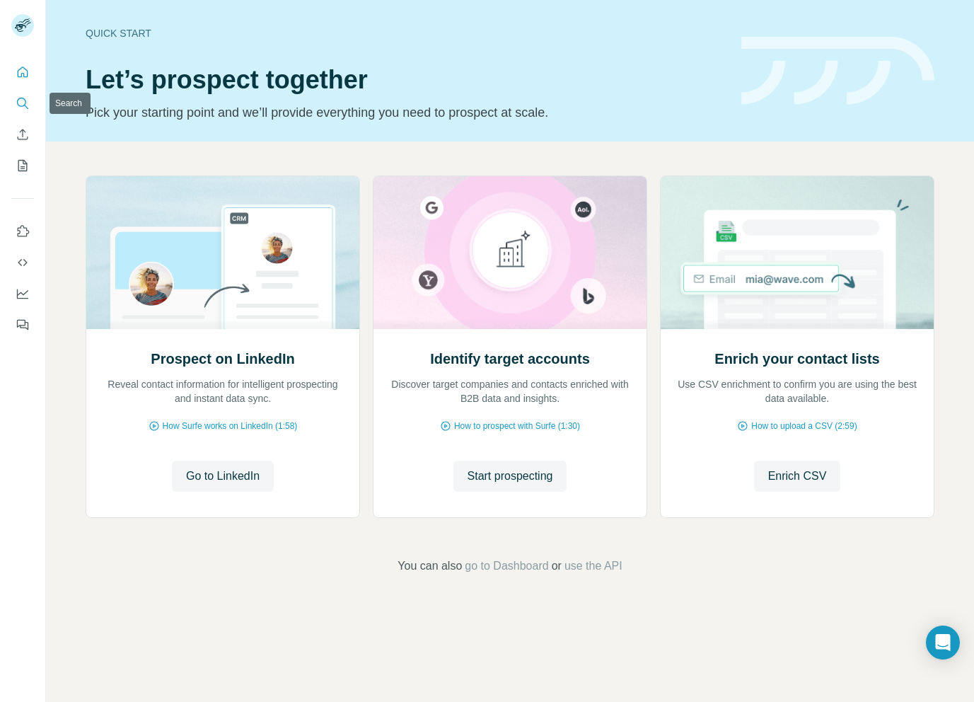
click at [13, 104] on button "Search" at bounding box center [22, 103] width 23 height 25
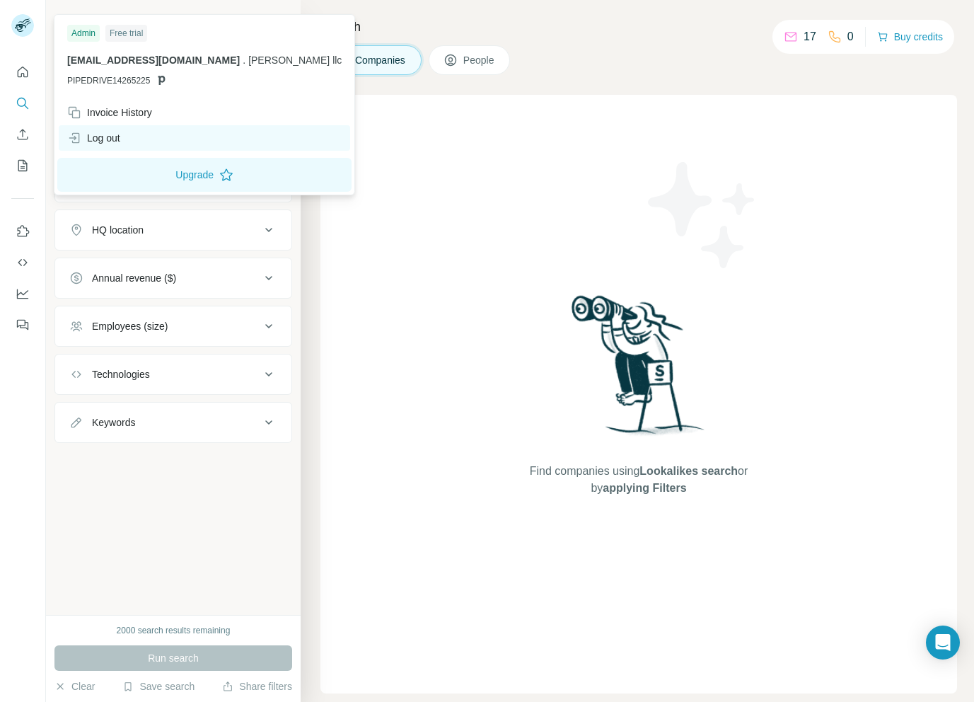
click at [129, 138] on div "Log out" at bounding box center [205, 137] width 292 height 25
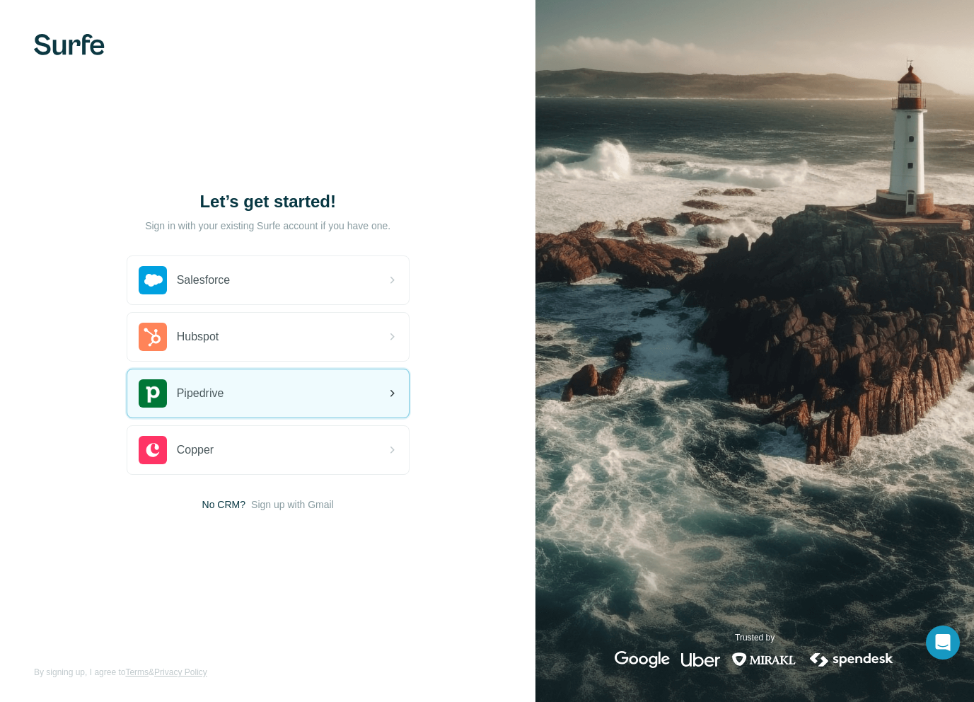
click at [291, 401] on div "Pipedrive" at bounding box center [268, 393] width 282 height 48
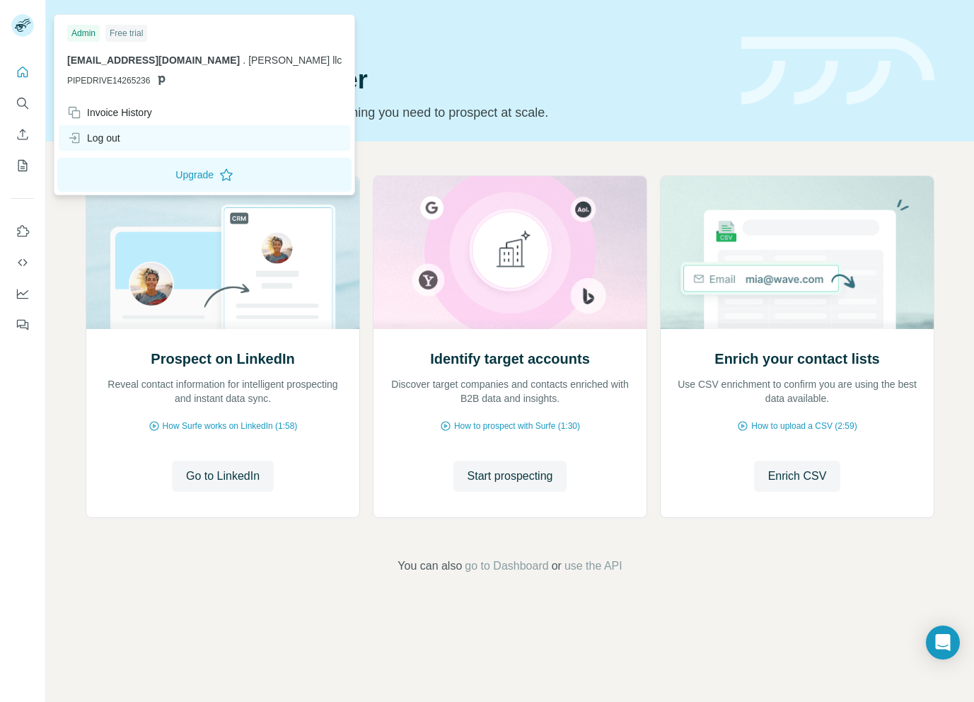
click at [123, 132] on div "Log out" at bounding box center [205, 137] width 292 height 25
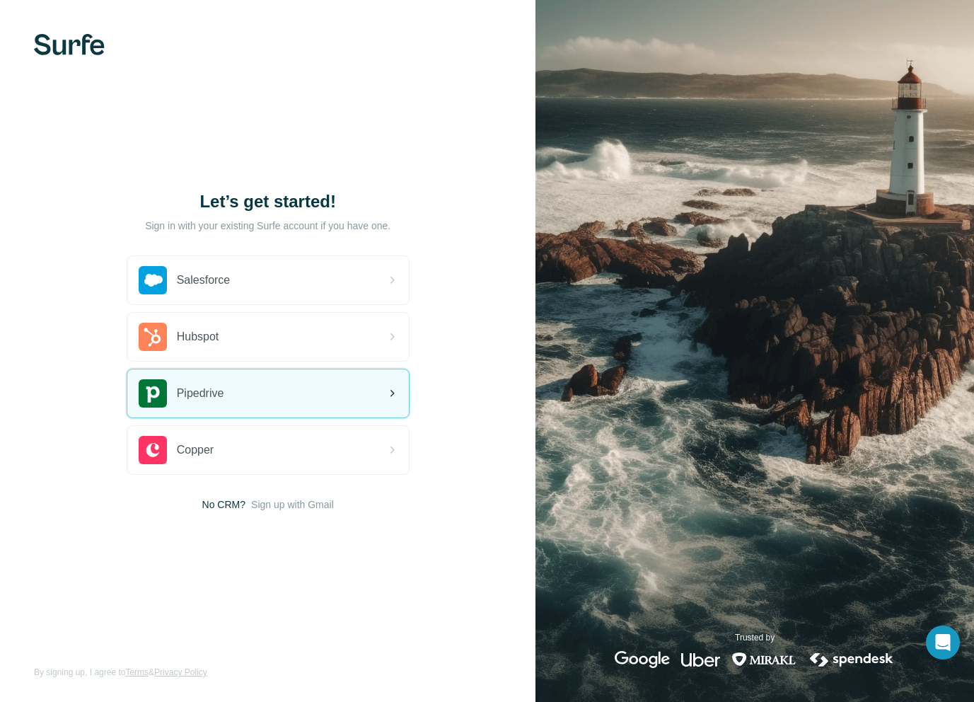
click at [261, 388] on div "Pipedrive" at bounding box center [268, 393] width 282 height 48
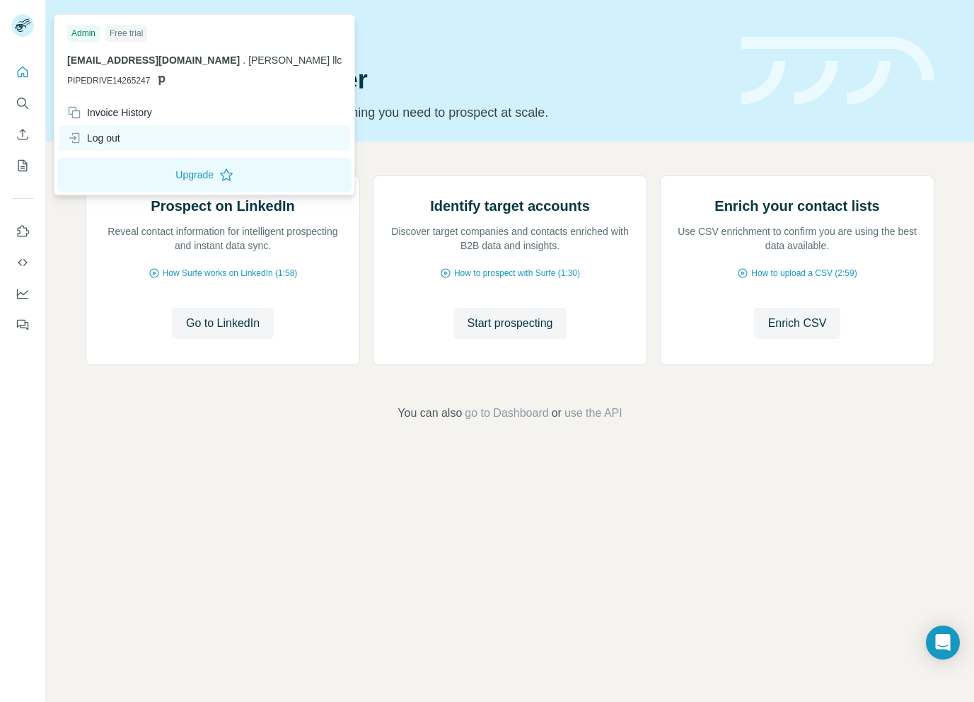
click at [110, 141] on div "Log out" at bounding box center [93, 138] width 53 height 14
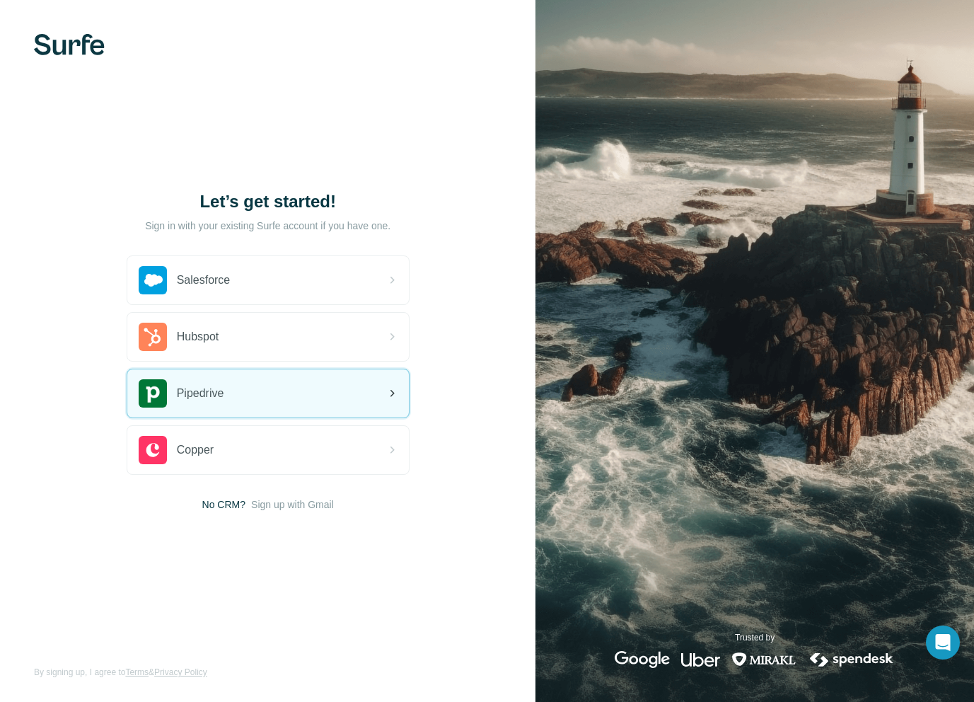
click at [261, 392] on div "Pipedrive" at bounding box center [268, 393] width 282 height 48
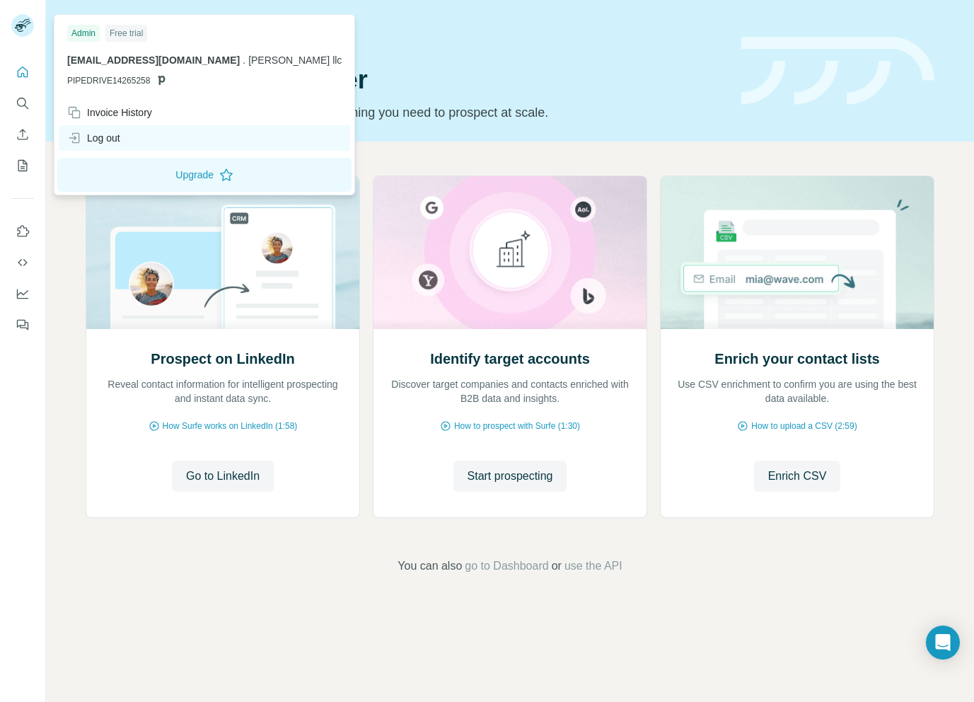
click at [118, 135] on div "Log out" at bounding box center [93, 138] width 53 height 14
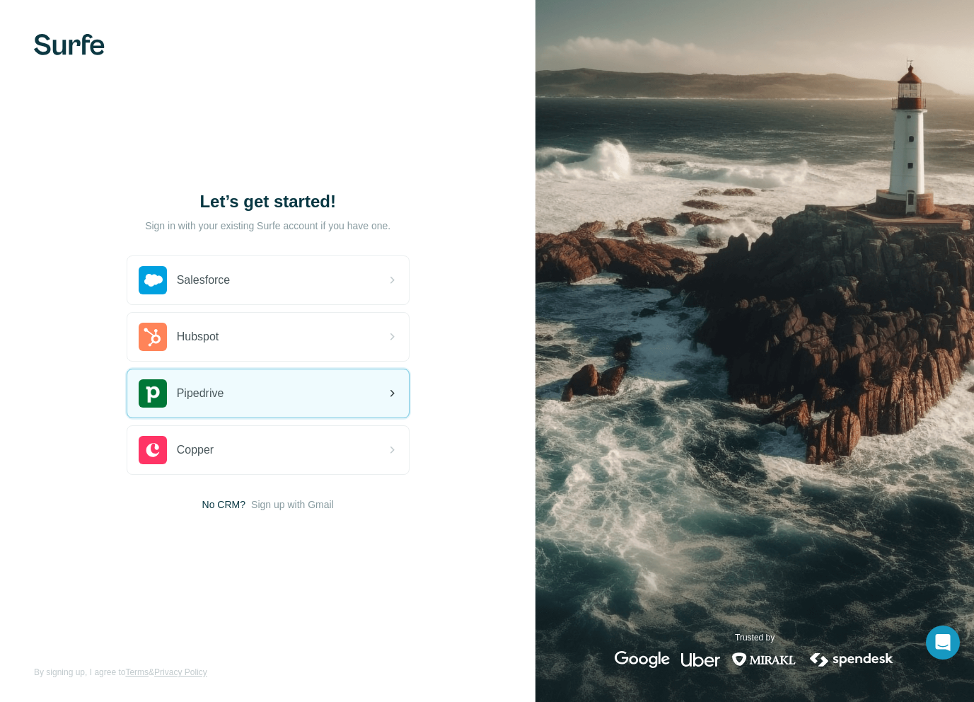
click at [232, 405] on div "Pipedrive" at bounding box center [268, 393] width 282 height 48
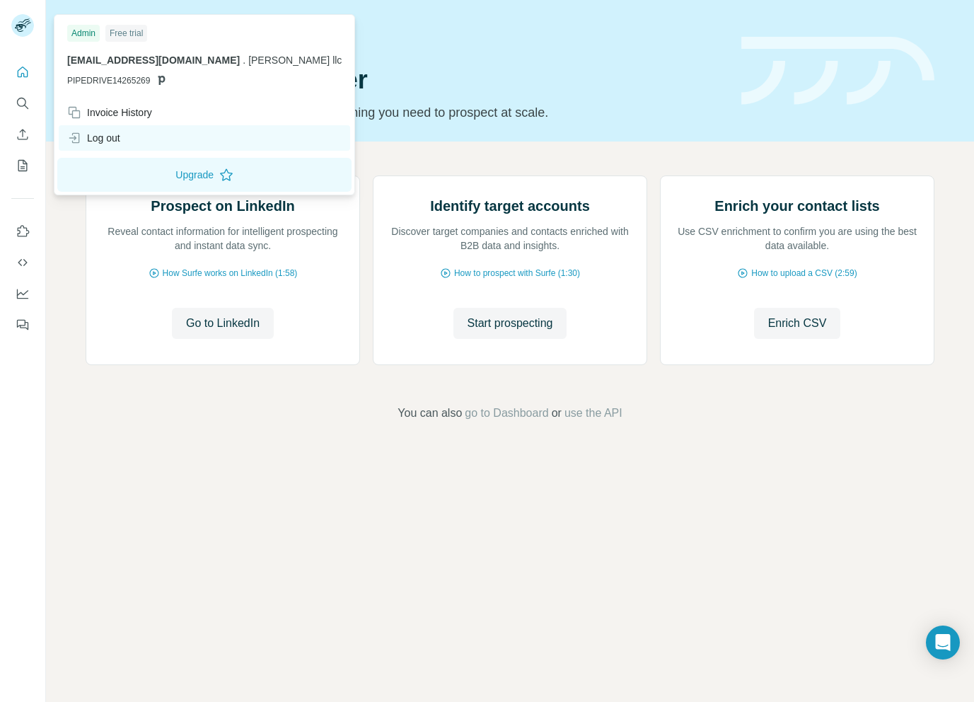
click at [134, 128] on div "Log out" at bounding box center [205, 137] width 292 height 25
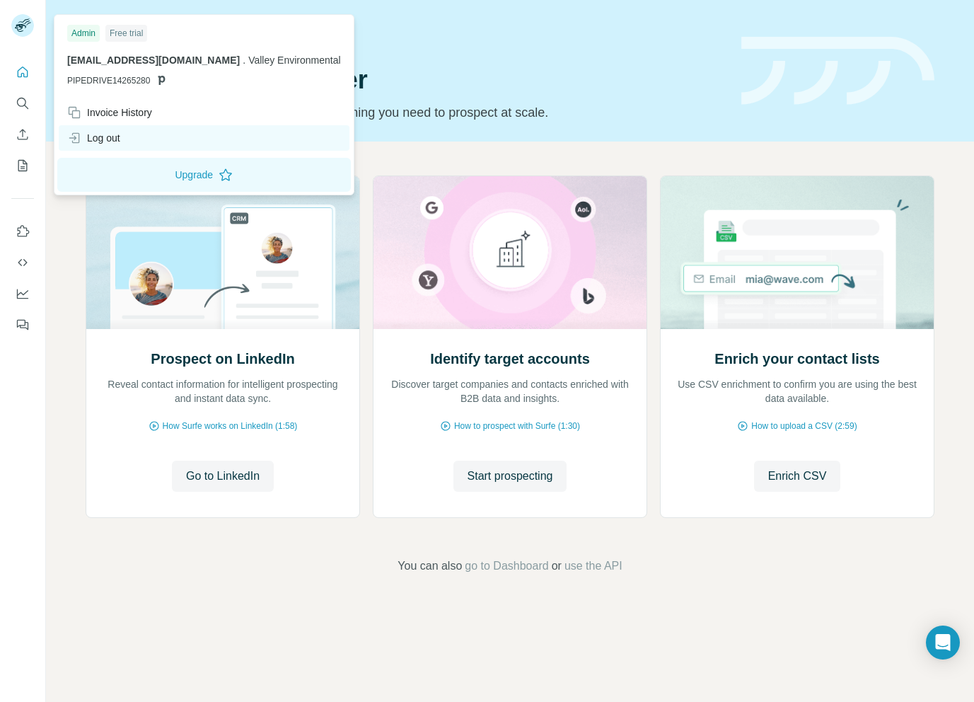
click at [113, 138] on div "Log out" at bounding box center [93, 138] width 53 height 14
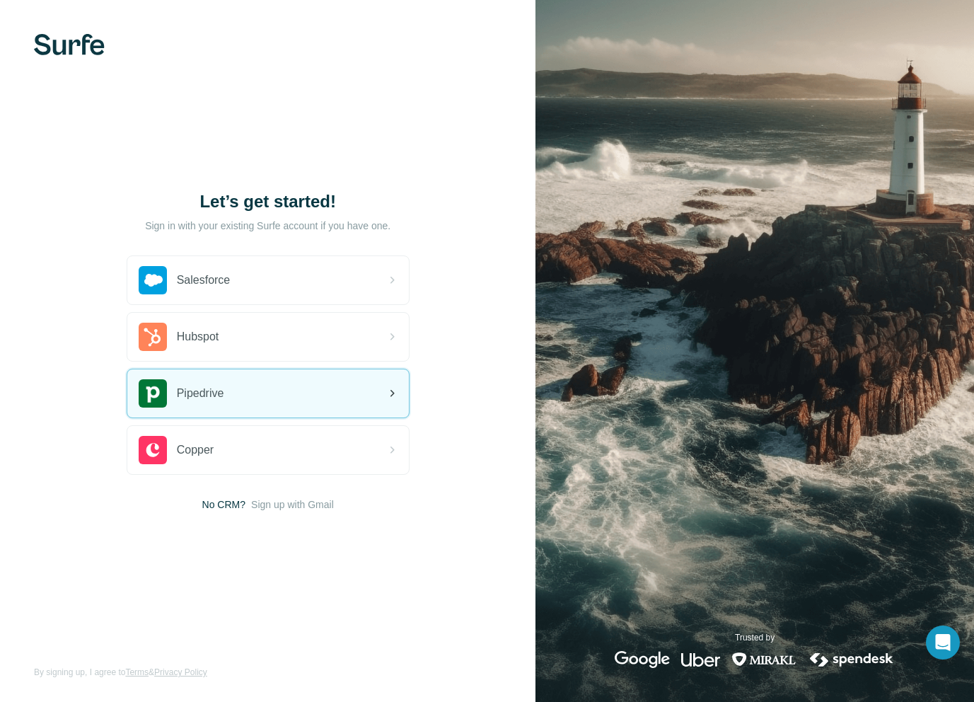
click at [272, 400] on div "Pipedrive" at bounding box center [268, 393] width 282 height 48
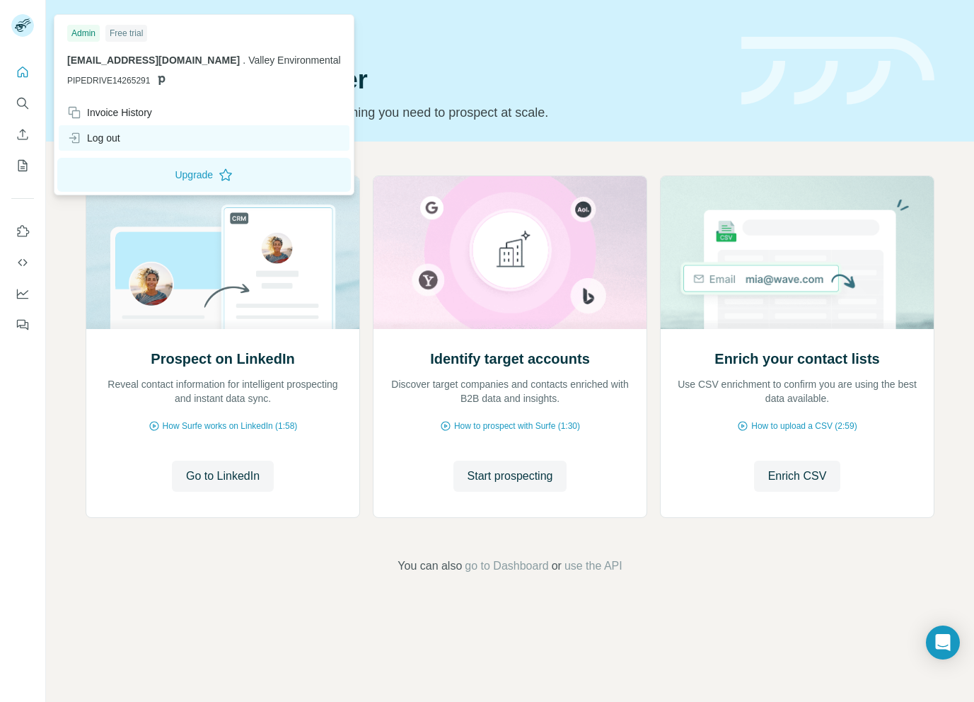
click at [132, 130] on div "Log out" at bounding box center [204, 137] width 291 height 25
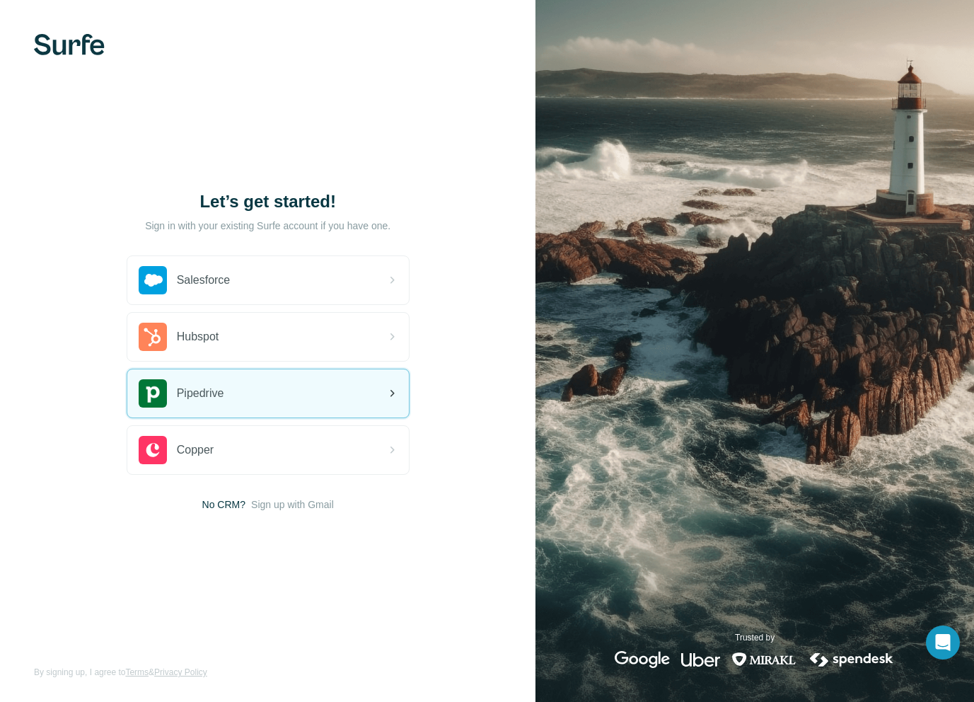
click at [242, 384] on div "Pipedrive" at bounding box center [268, 393] width 282 height 48
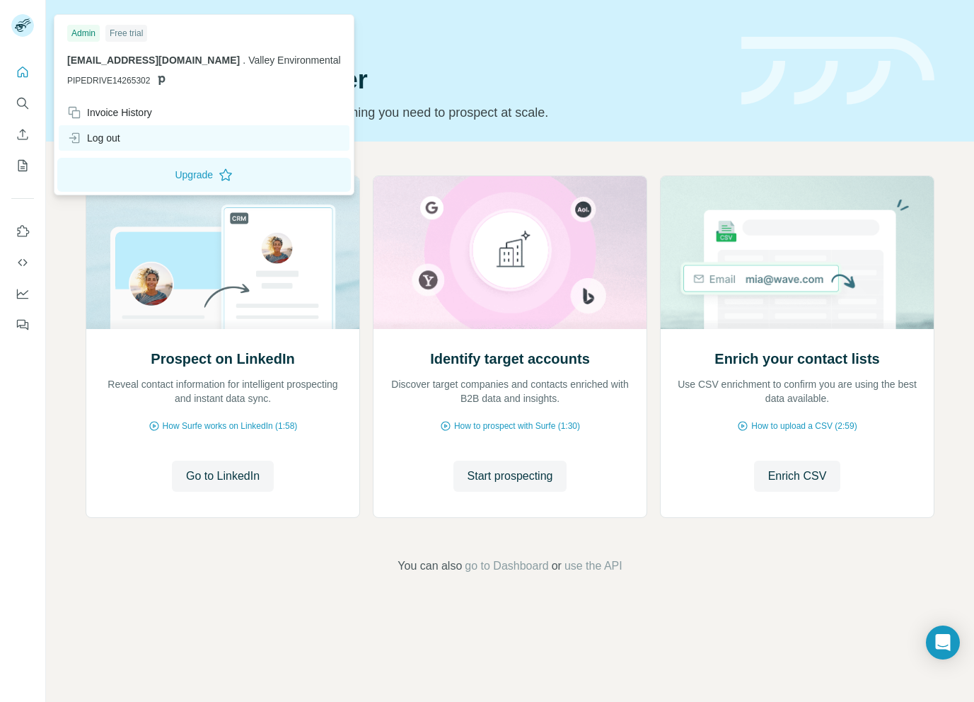
click at [112, 139] on div "Log out" at bounding box center [93, 138] width 53 height 14
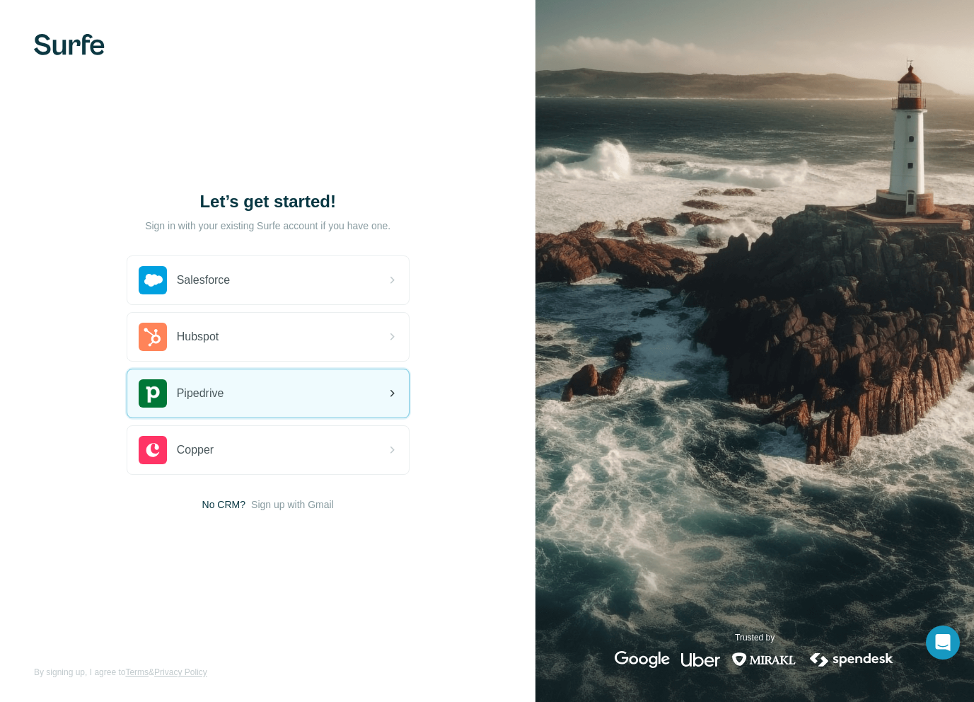
click at [234, 381] on div "Pipedrive" at bounding box center [268, 393] width 282 height 48
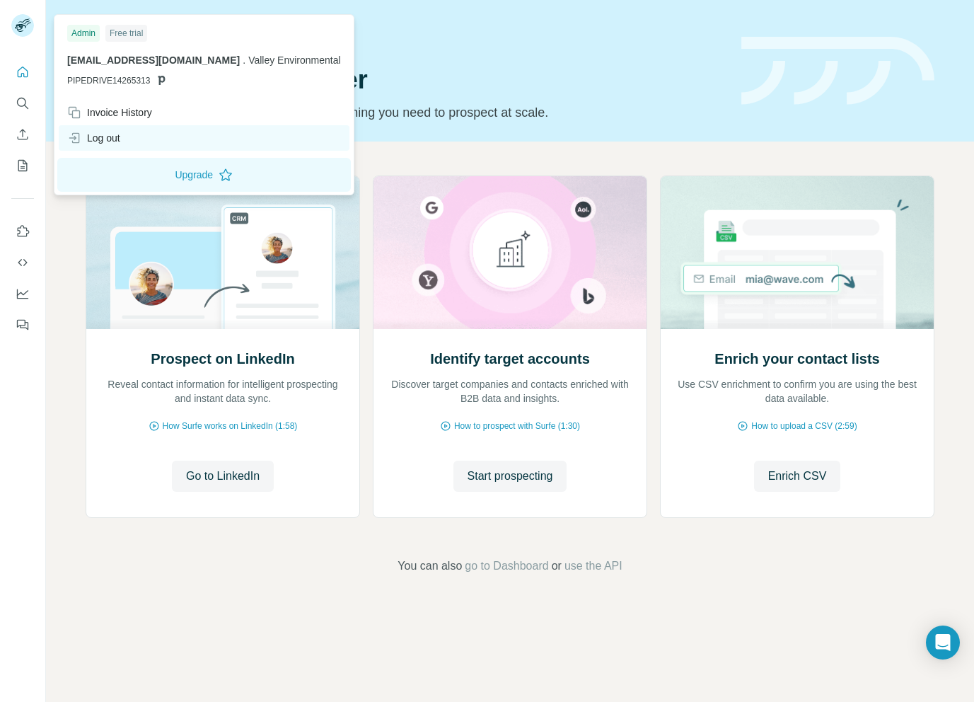
click at [115, 131] on div "Log out" at bounding box center [93, 138] width 53 height 14
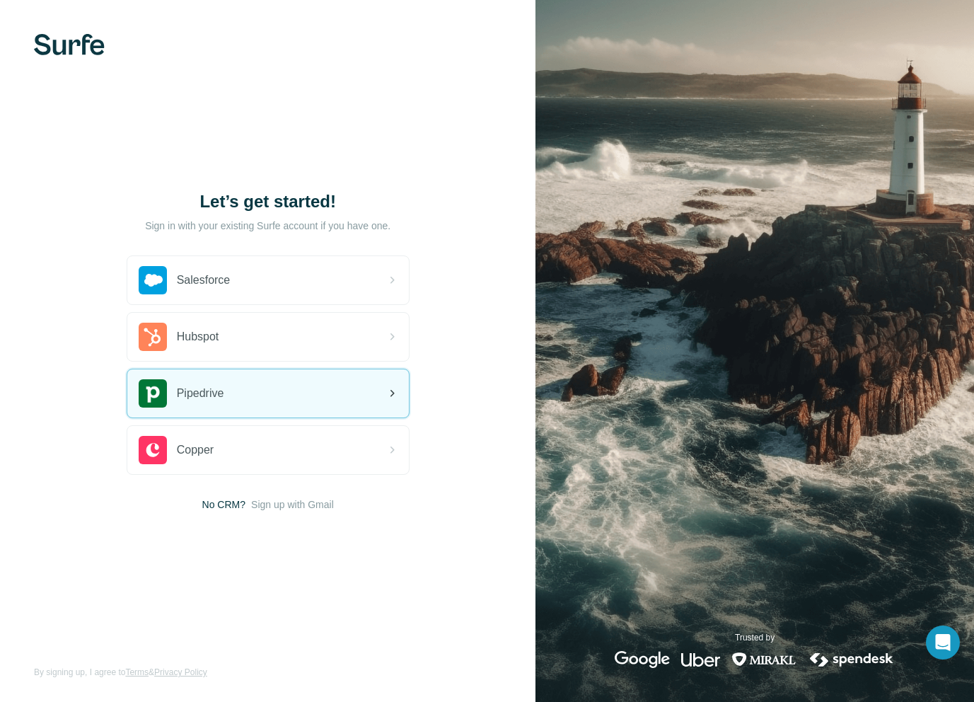
click at [242, 398] on div "Pipedrive" at bounding box center [268, 393] width 282 height 48
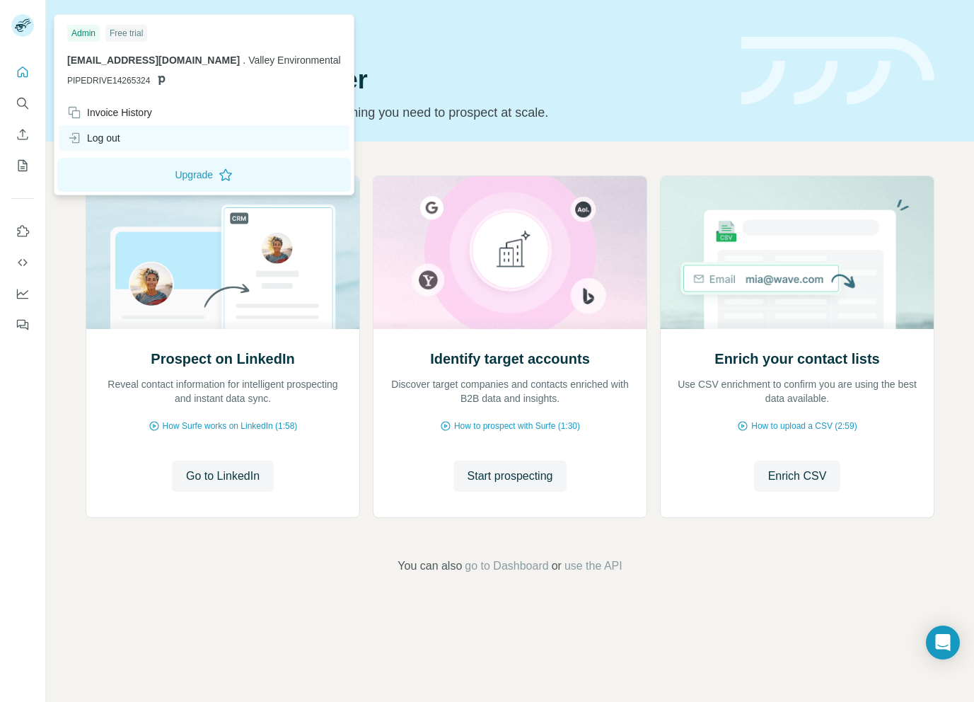
click at [107, 139] on div "Log out" at bounding box center [93, 138] width 53 height 14
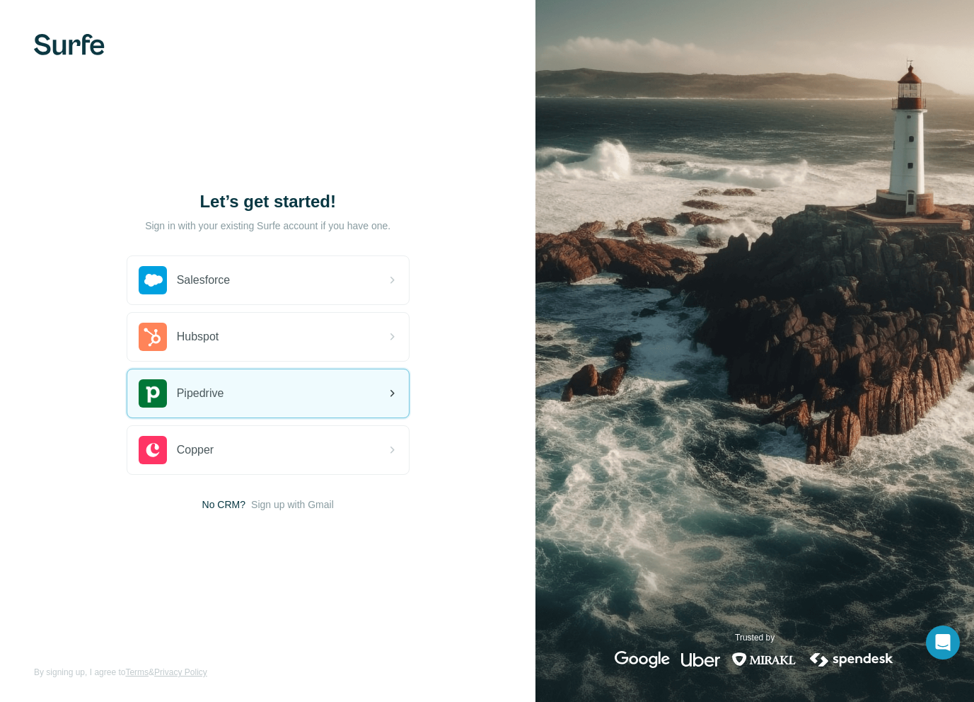
click at [268, 381] on div "Pipedrive" at bounding box center [268, 393] width 282 height 48
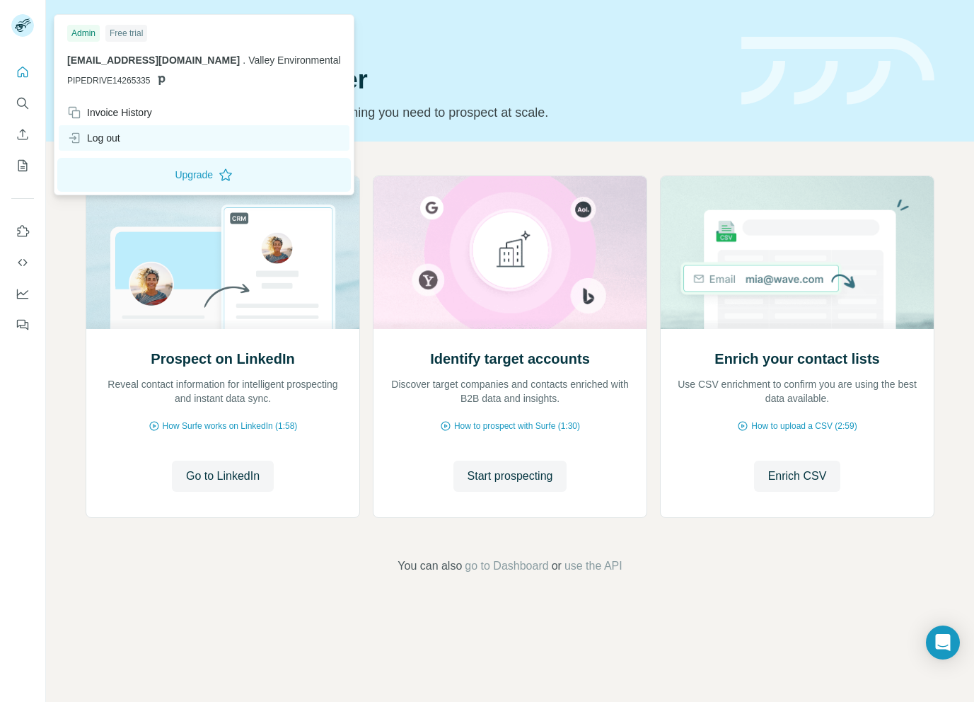
click at [104, 128] on div "Log out" at bounding box center [204, 137] width 291 height 25
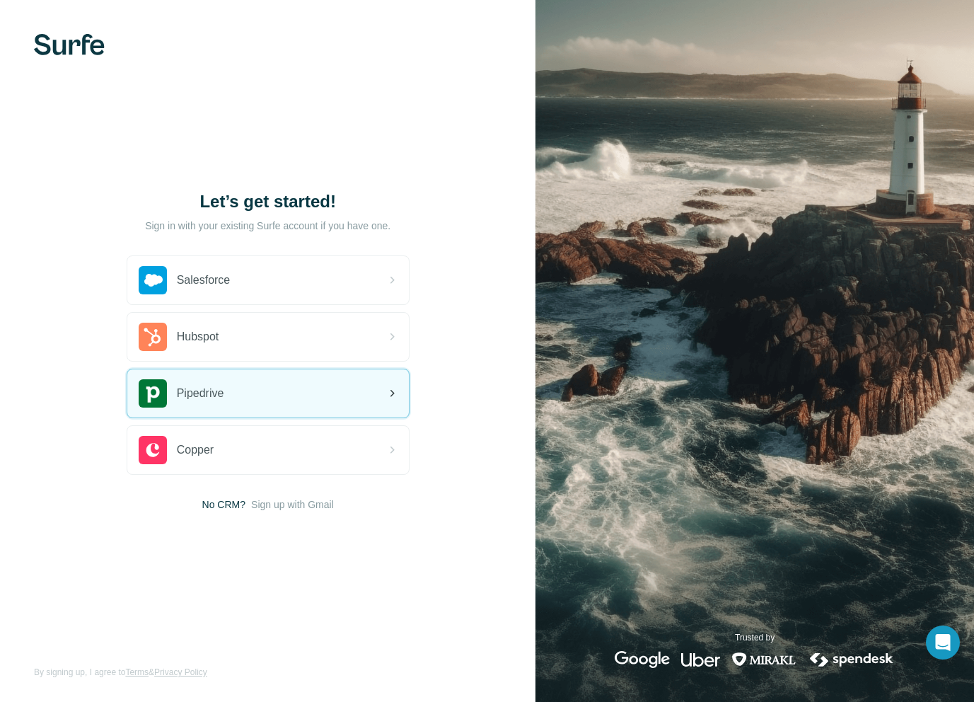
click at [335, 398] on div "Pipedrive" at bounding box center [268, 393] width 282 height 48
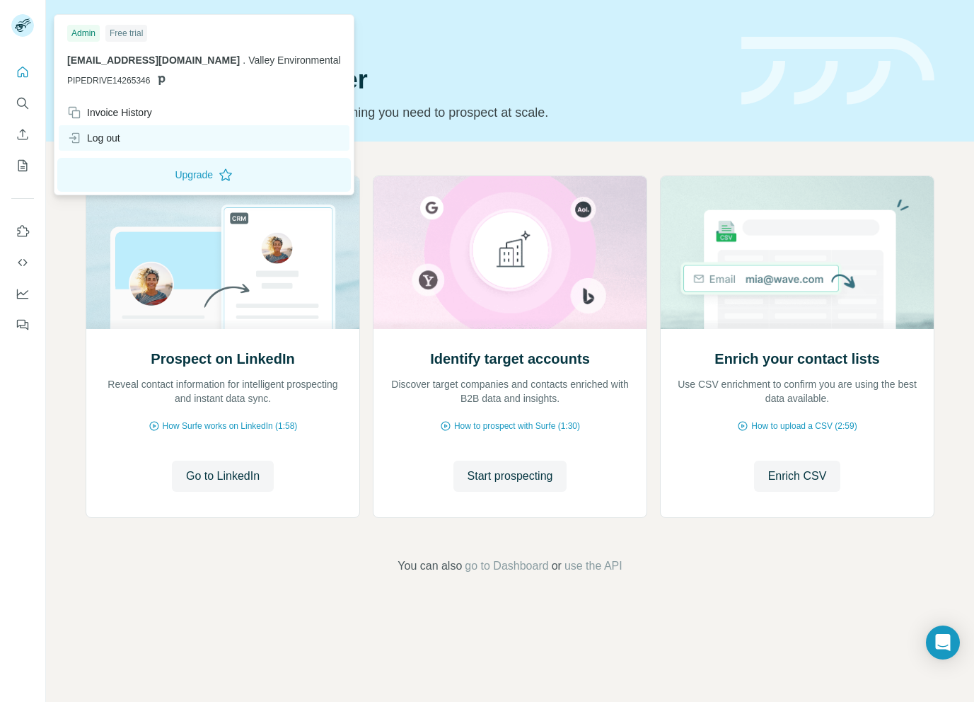
click at [130, 138] on div "Log out" at bounding box center [204, 137] width 291 height 25
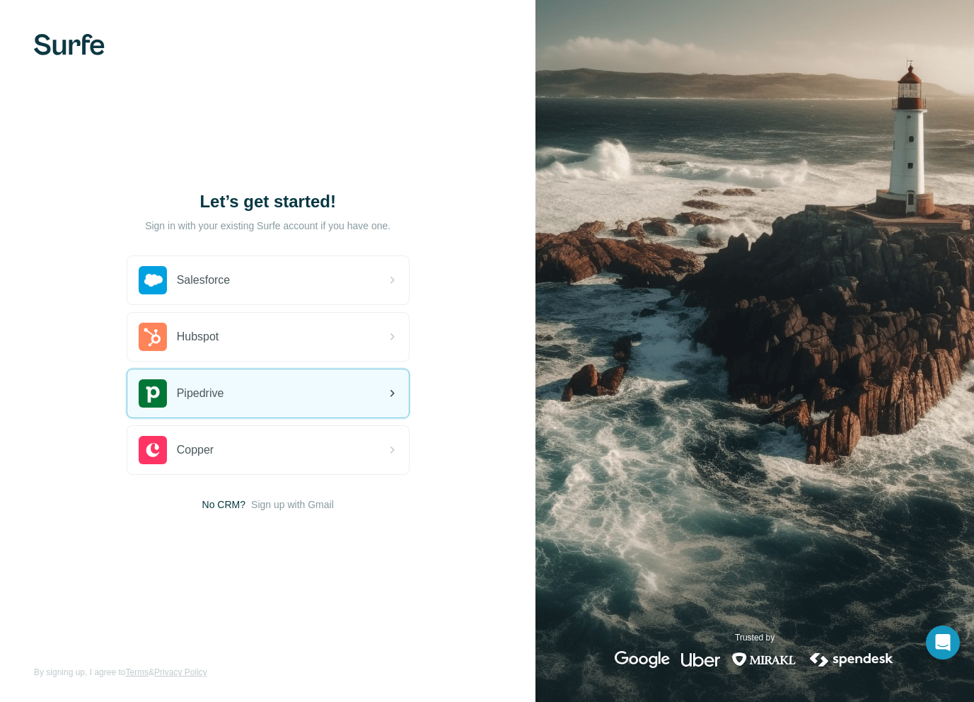
click at [296, 403] on div "Pipedrive" at bounding box center [268, 393] width 282 height 48
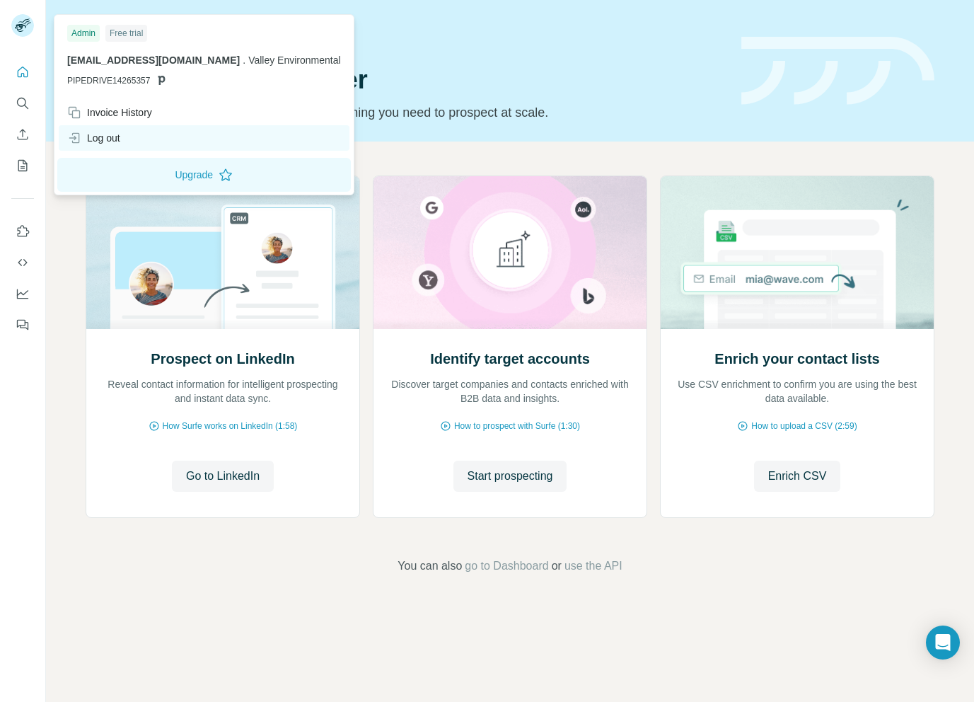
click at [138, 141] on div "Log out" at bounding box center [204, 137] width 291 height 25
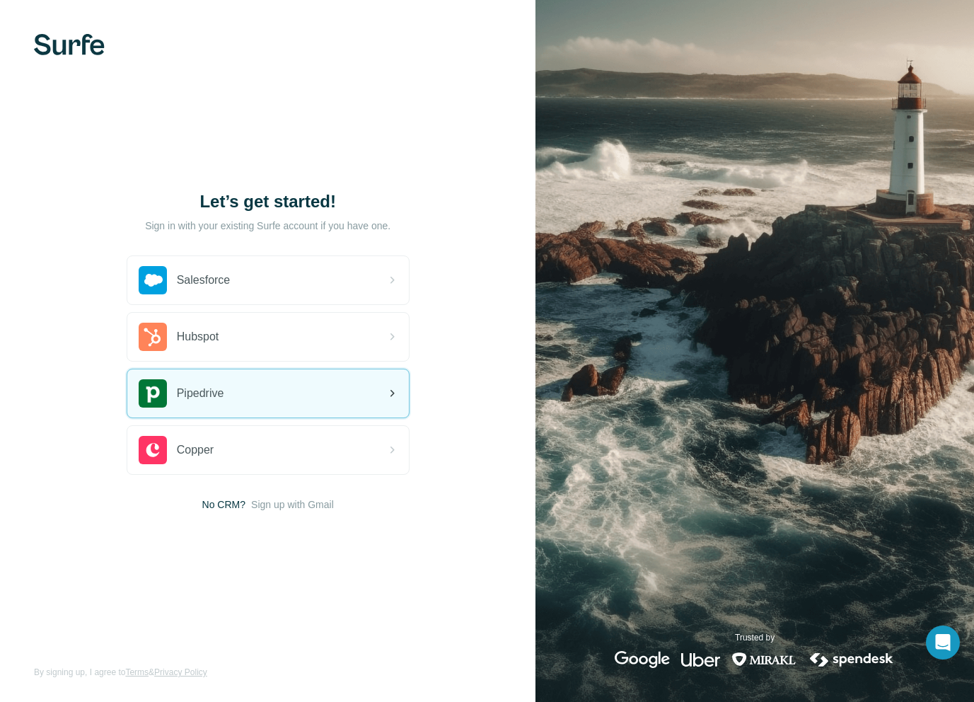
click at [282, 403] on div "Pipedrive" at bounding box center [268, 393] width 282 height 48
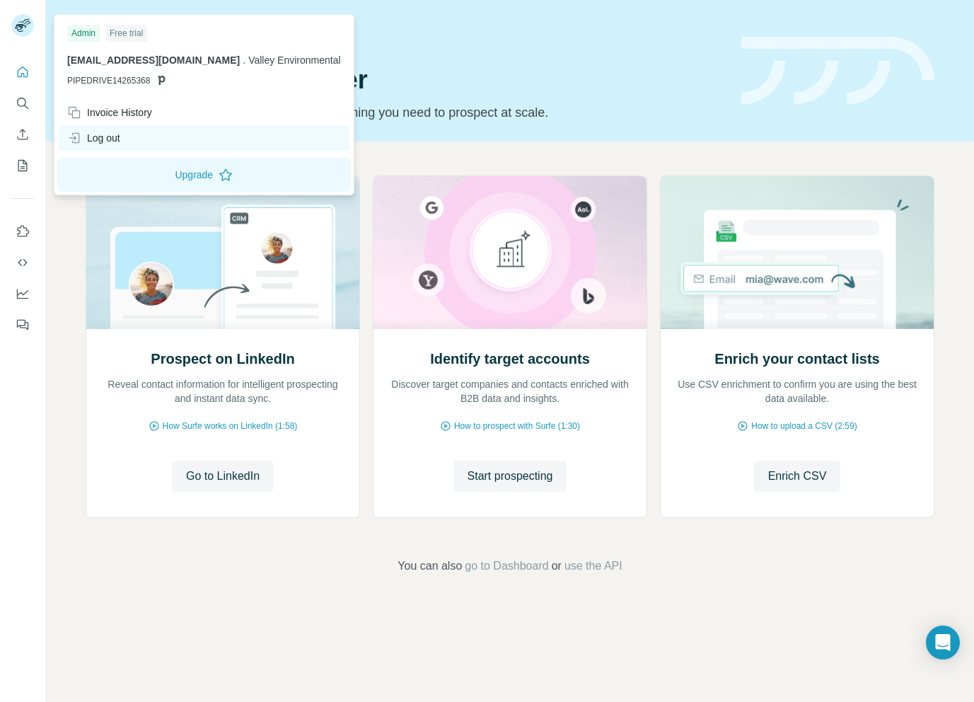
click at [127, 137] on div "Log out" at bounding box center [204, 137] width 291 height 25
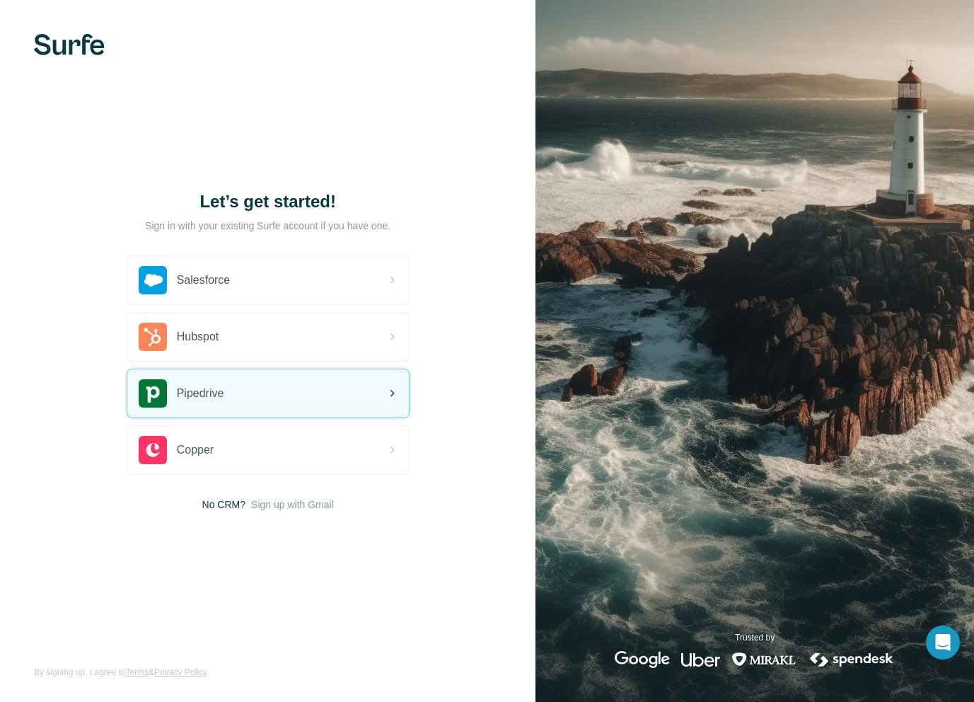
click at [255, 398] on div "Pipedrive" at bounding box center [268, 393] width 282 height 48
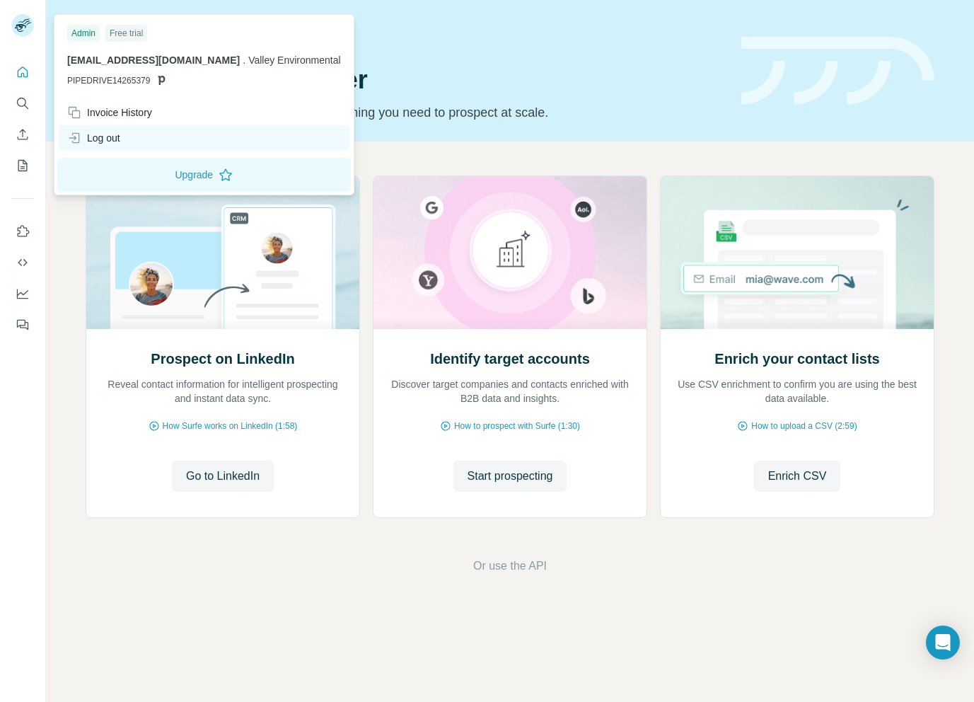
click at [126, 131] on div "Log out" at bounding box center [204, 137] width 291 height 25
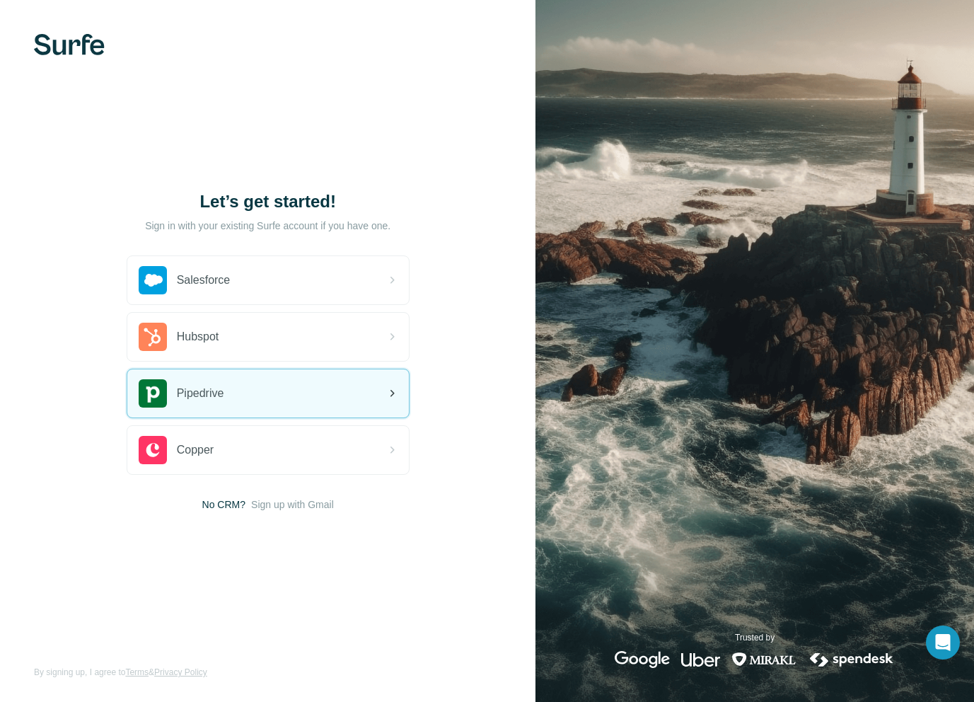
click at [246, 410] on div "Pipedrive" at bounding box center [268, 393] width 282 height 48
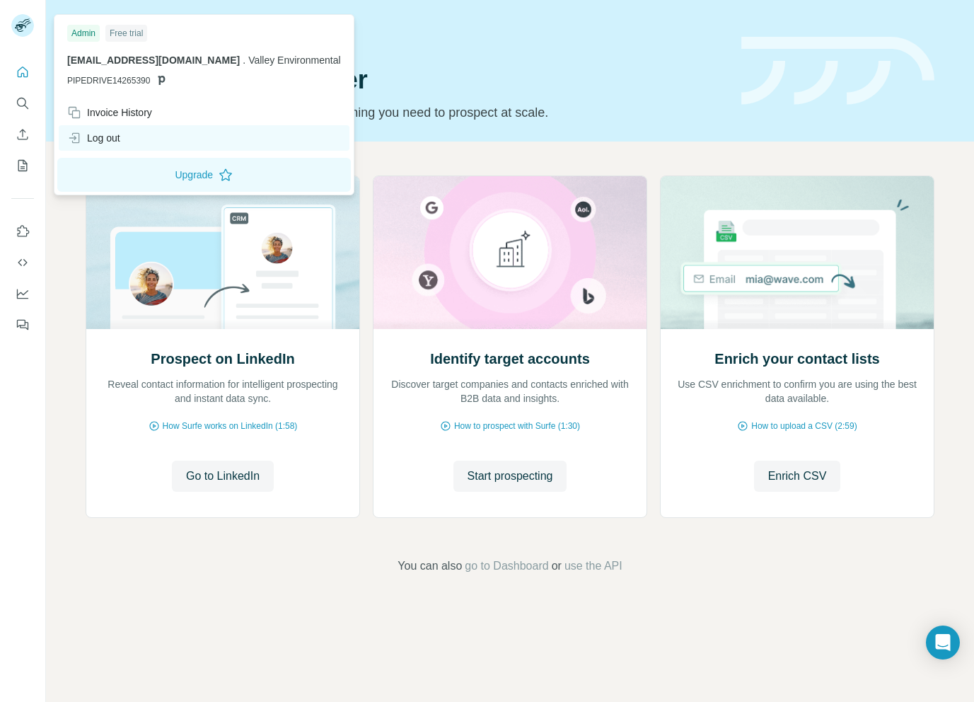
click at [129, 140] on div "Log out" at bounding box center [204, 137] width 291 height 25
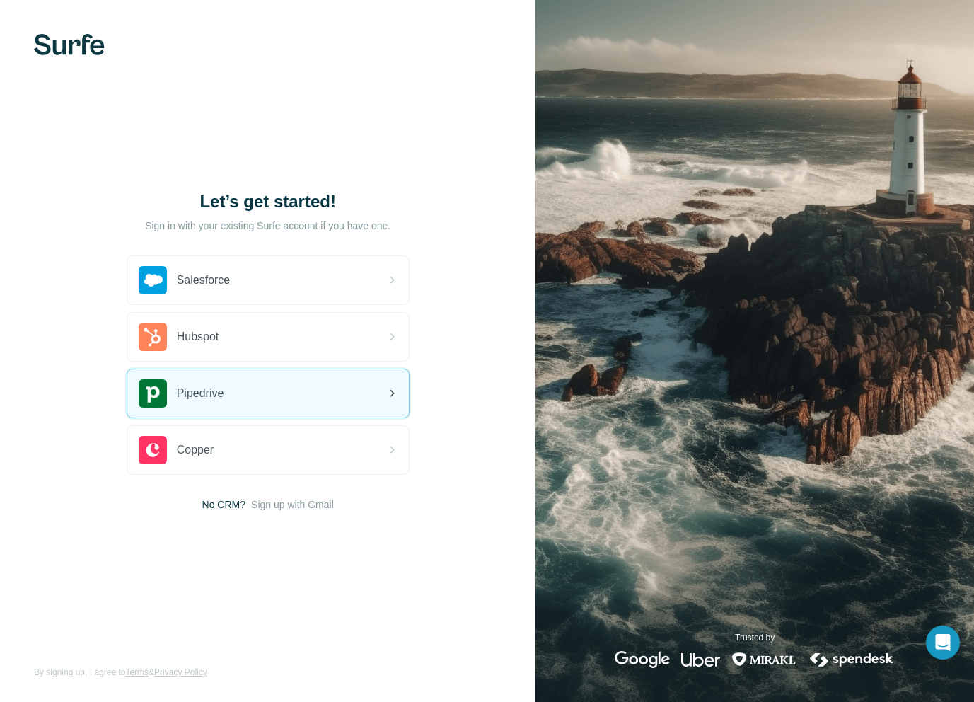
click at [223, 384] on div "Pipedrive" at bounding box center [182, 393] width 86 height 28
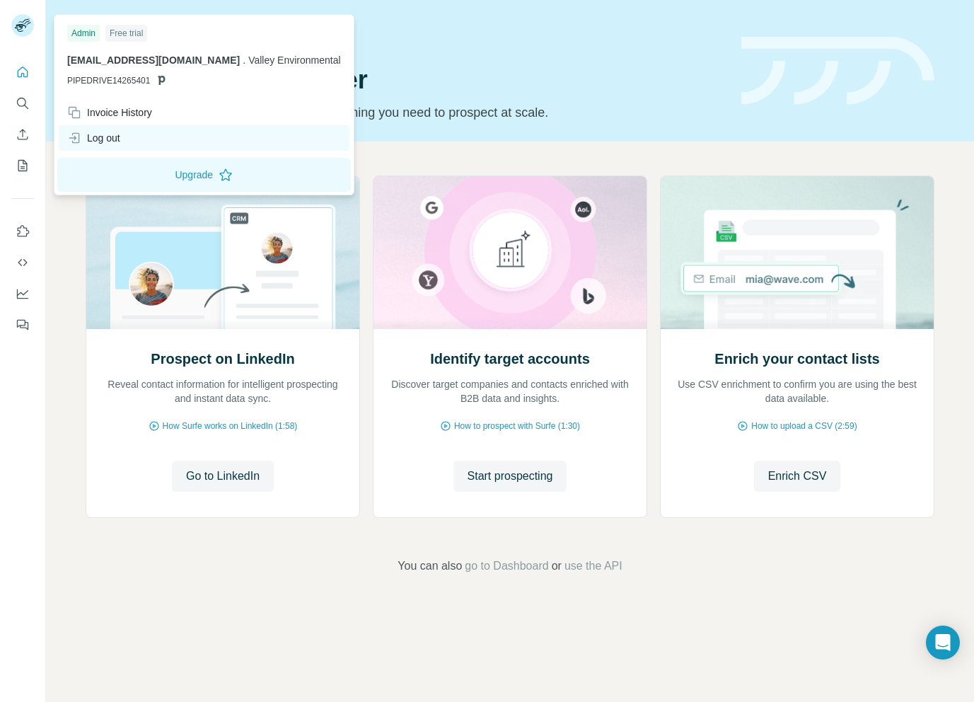
click at [117, 137] on div "Log out" at bounding box center [93, 138] width 53 height 14
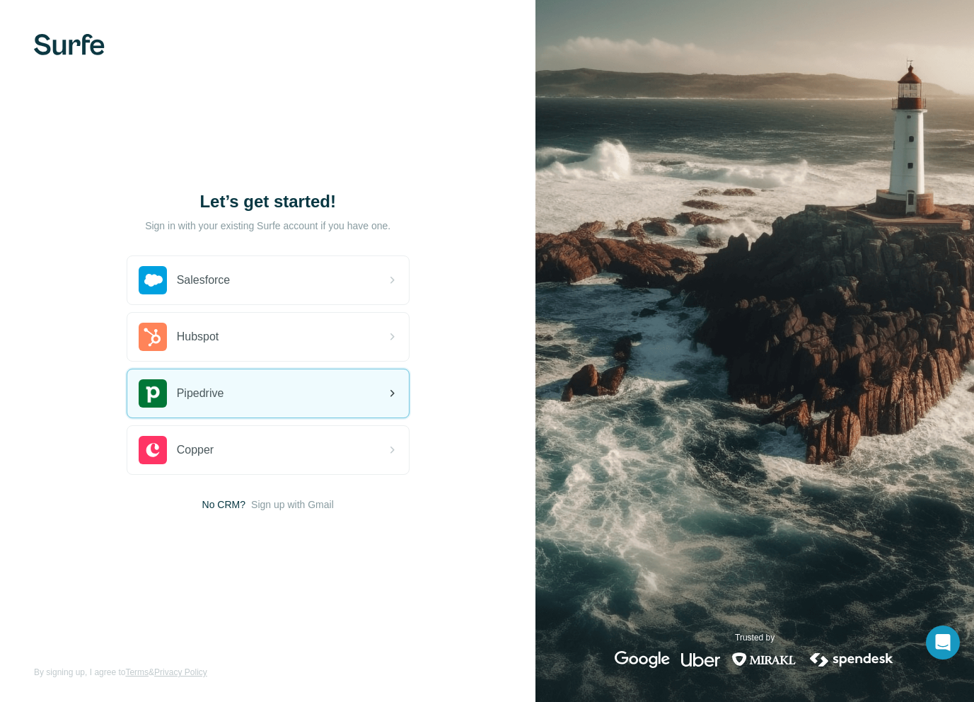
click at [246, 403] on div "Pipedrive" at bounding box center [268, 393] width 282 height 48
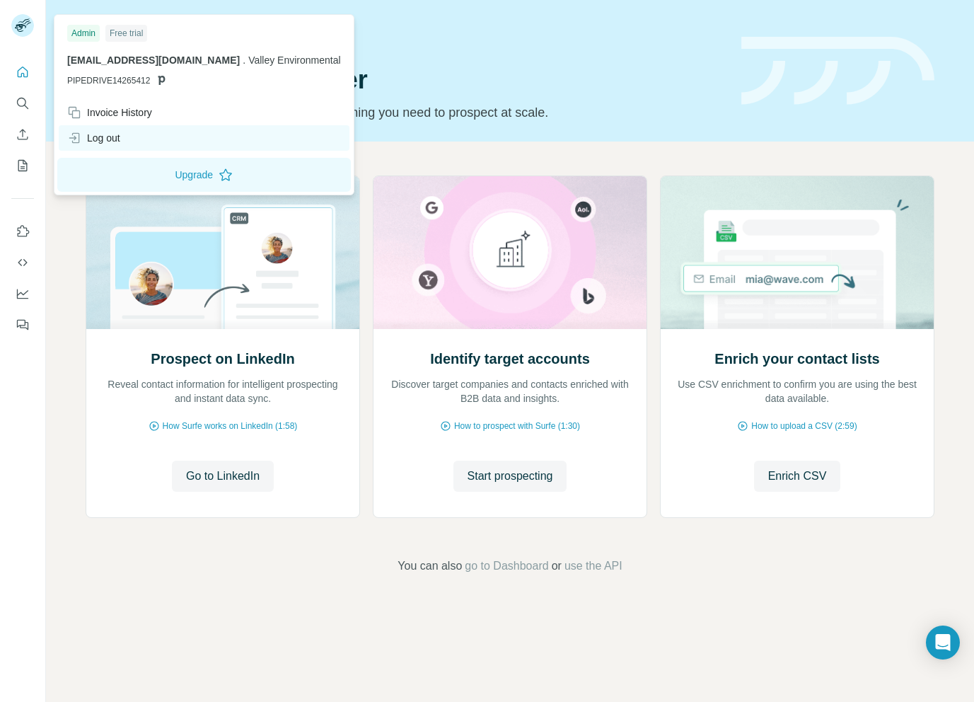
click at [95, 134] on div "Log out" at bounding box center [93, 138] width 53 height 14
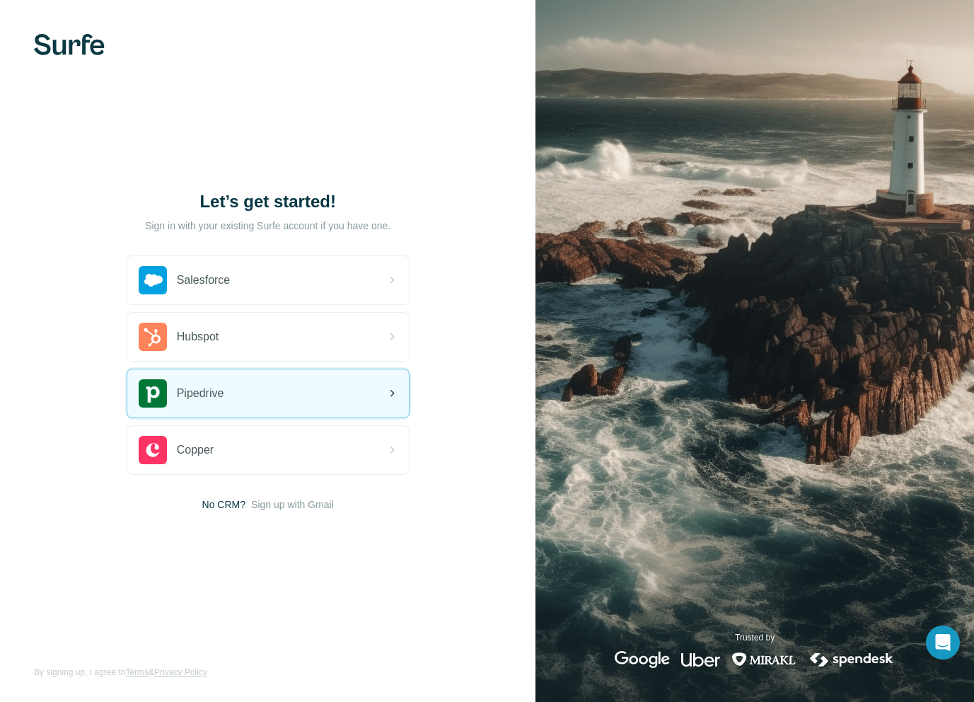
click at [253, 393] on div "Pipedrive" at bounding box center [268, 393] width 282 height 48
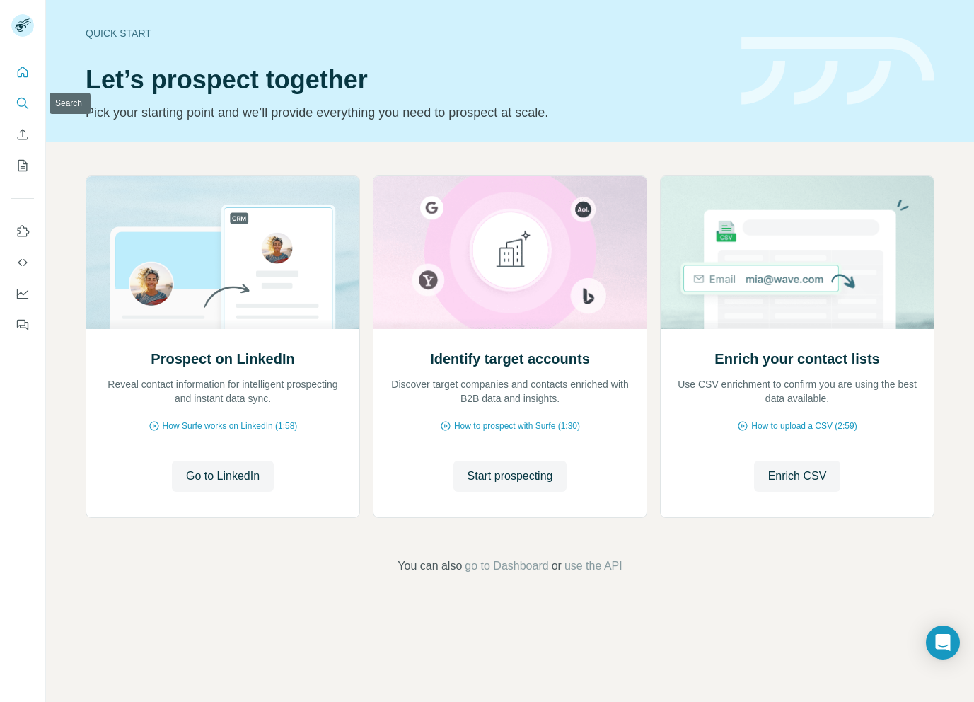
click at [25, 105] on icon "Search" at bounding box center [26, 107] width 4 height 4
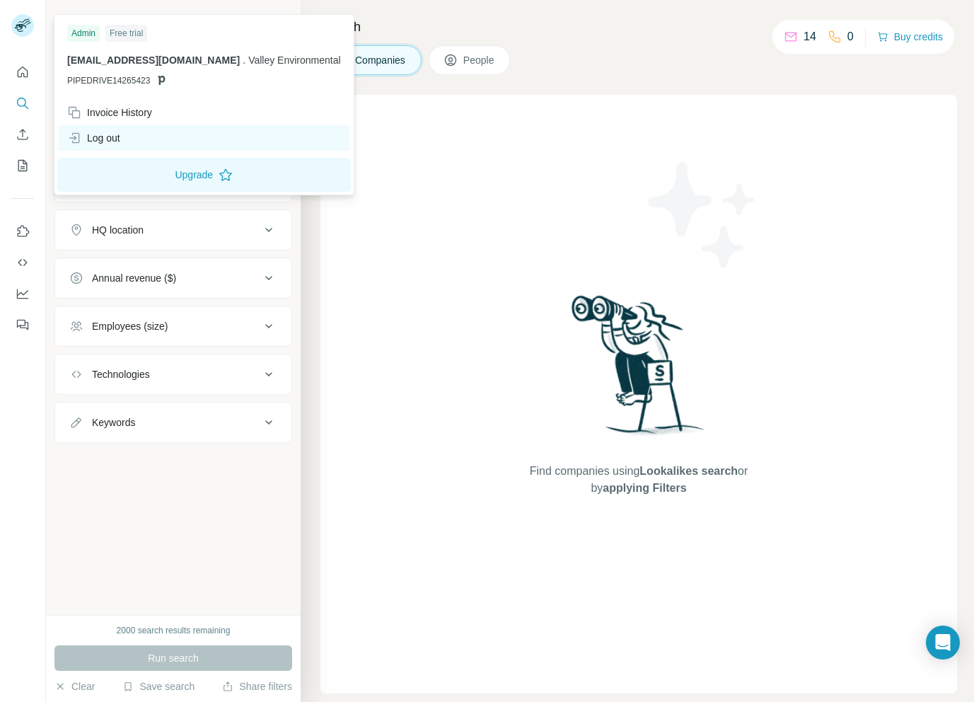
click at [108, 130] on div "Log out" at bounding box center [204, 137] width 291 height 25
